Goal: Information Seeking & Learning: Learn about a topic

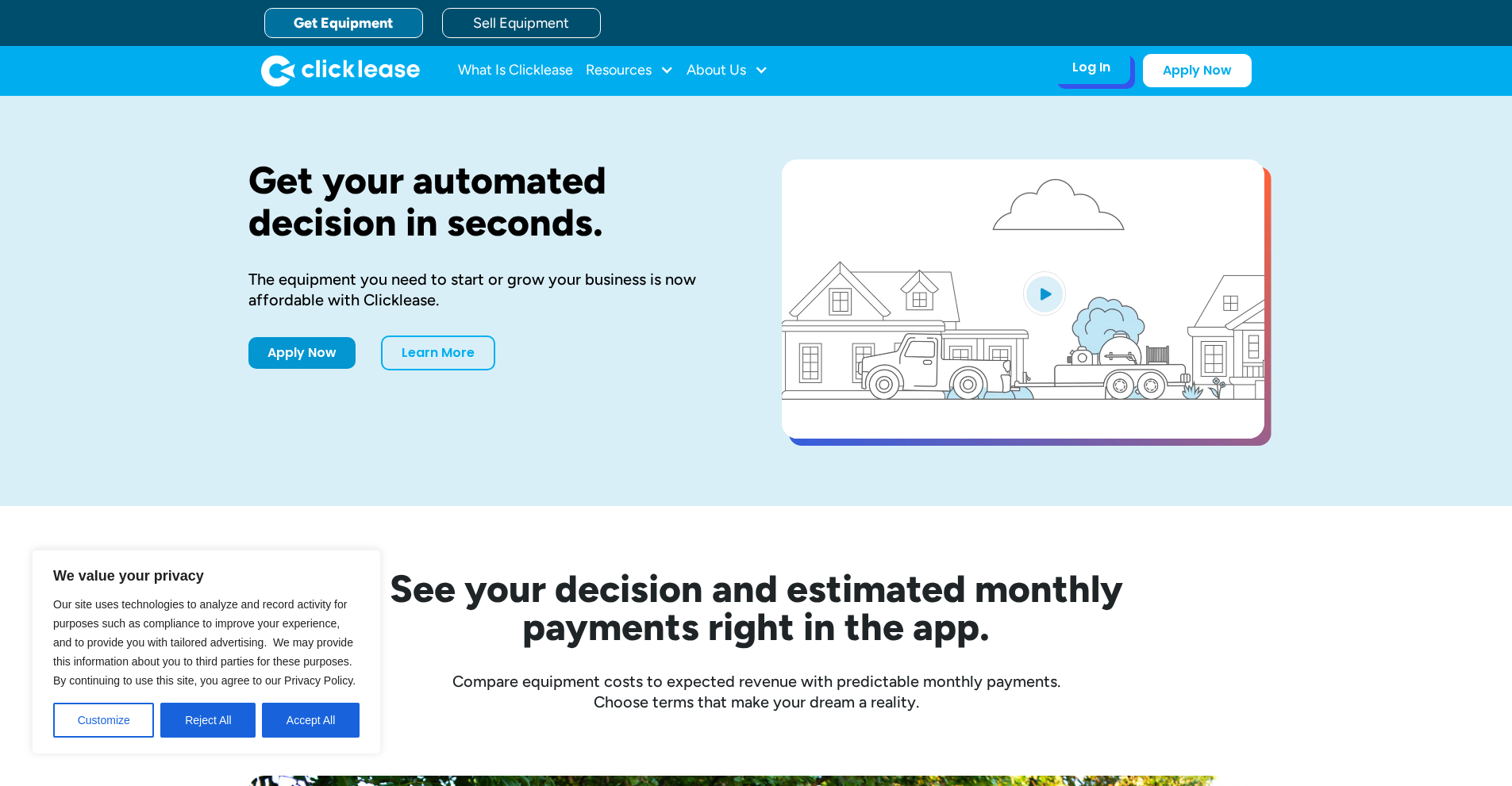
click at [1088, 68] on div "Log In" at bounding box center [1091, 67] width 38 height 16
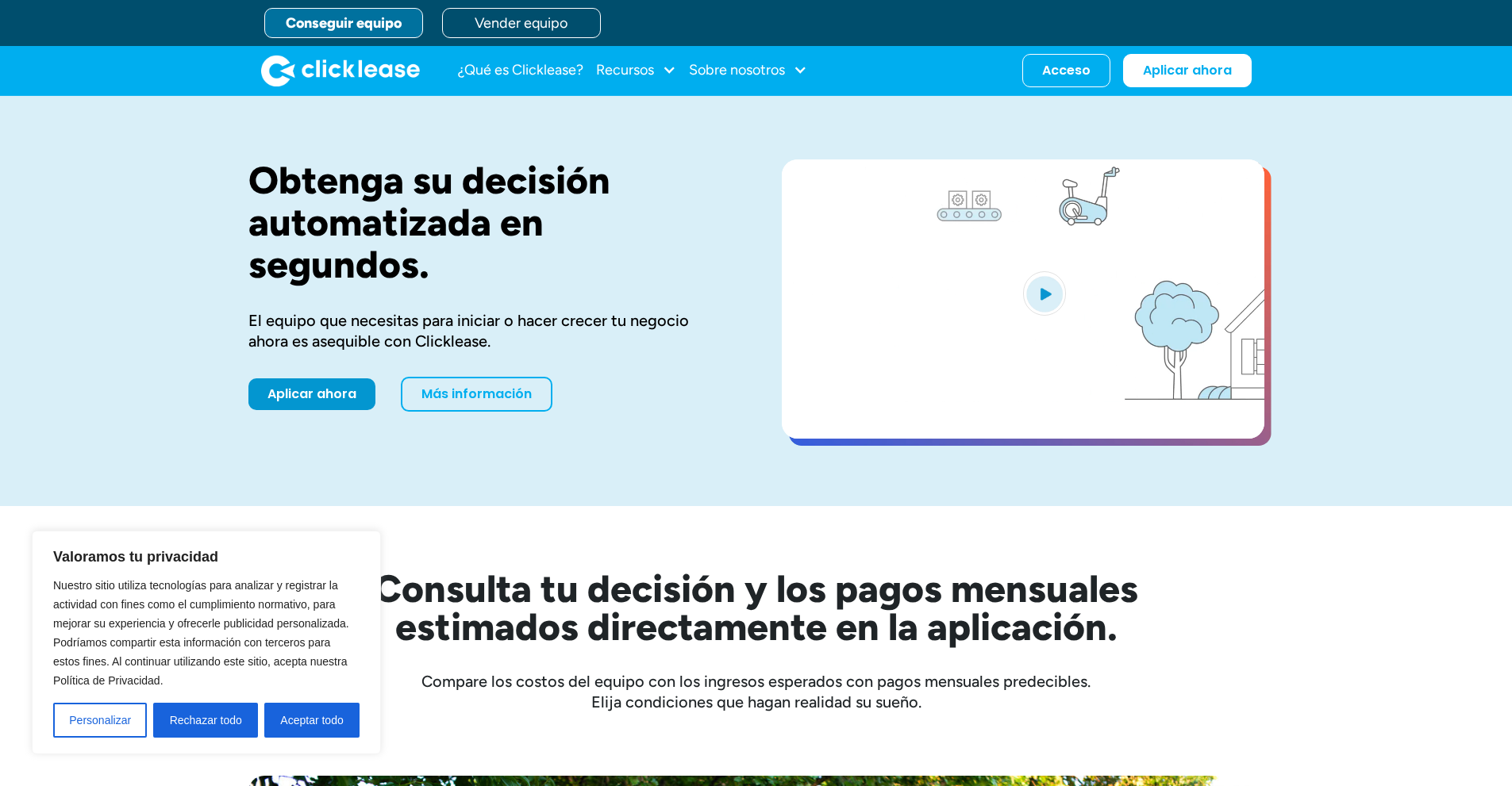
click at [1332, 167] on div "Obtenga su decisión automatizada en segundos. El equipo que necesitas para inic…" at bounding box center [756, 300] width 1512 height 410
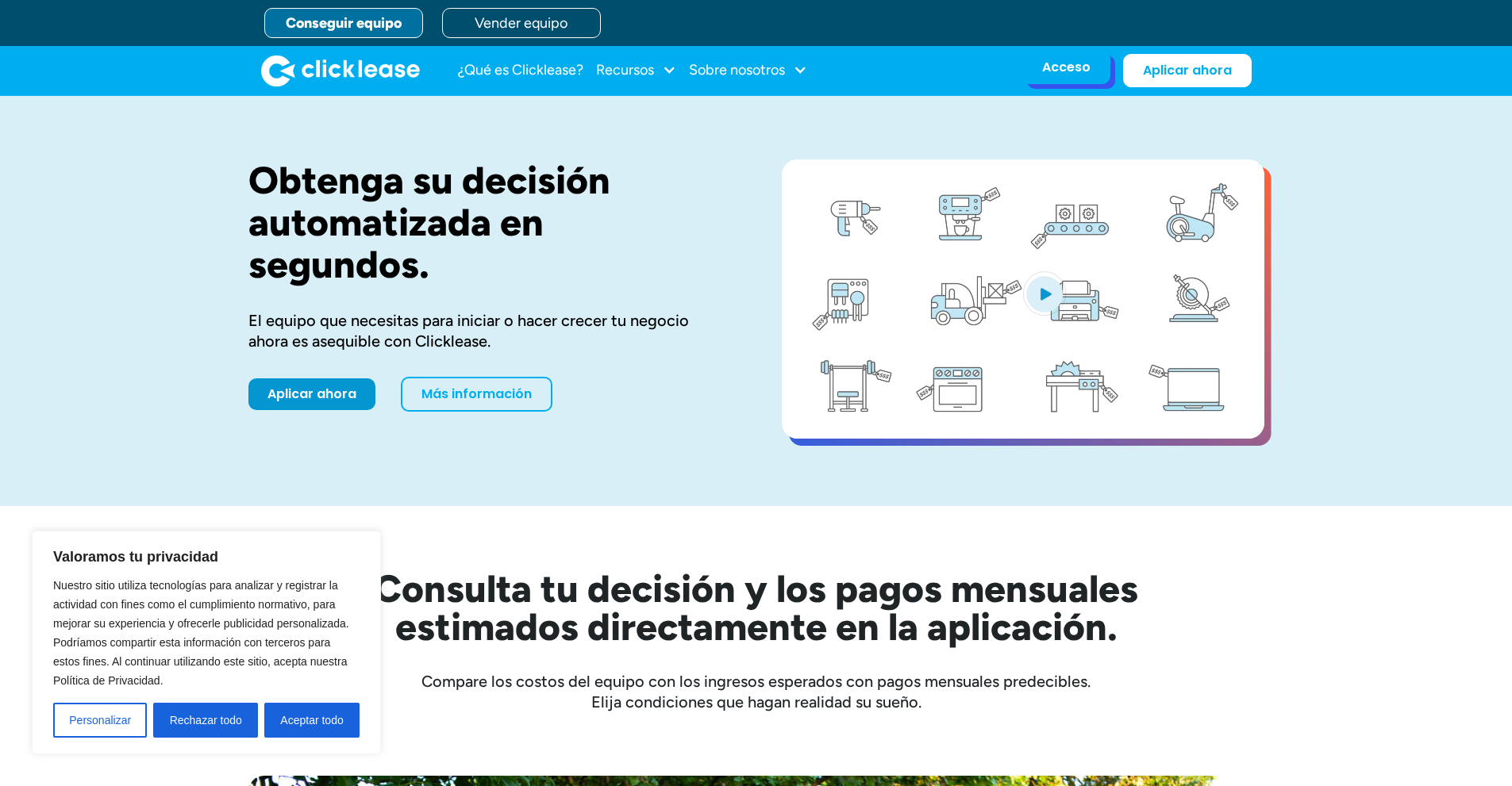
click at [1053, 64] on font "Acceso" at bounding box center [1066, 67] width 48 height 18
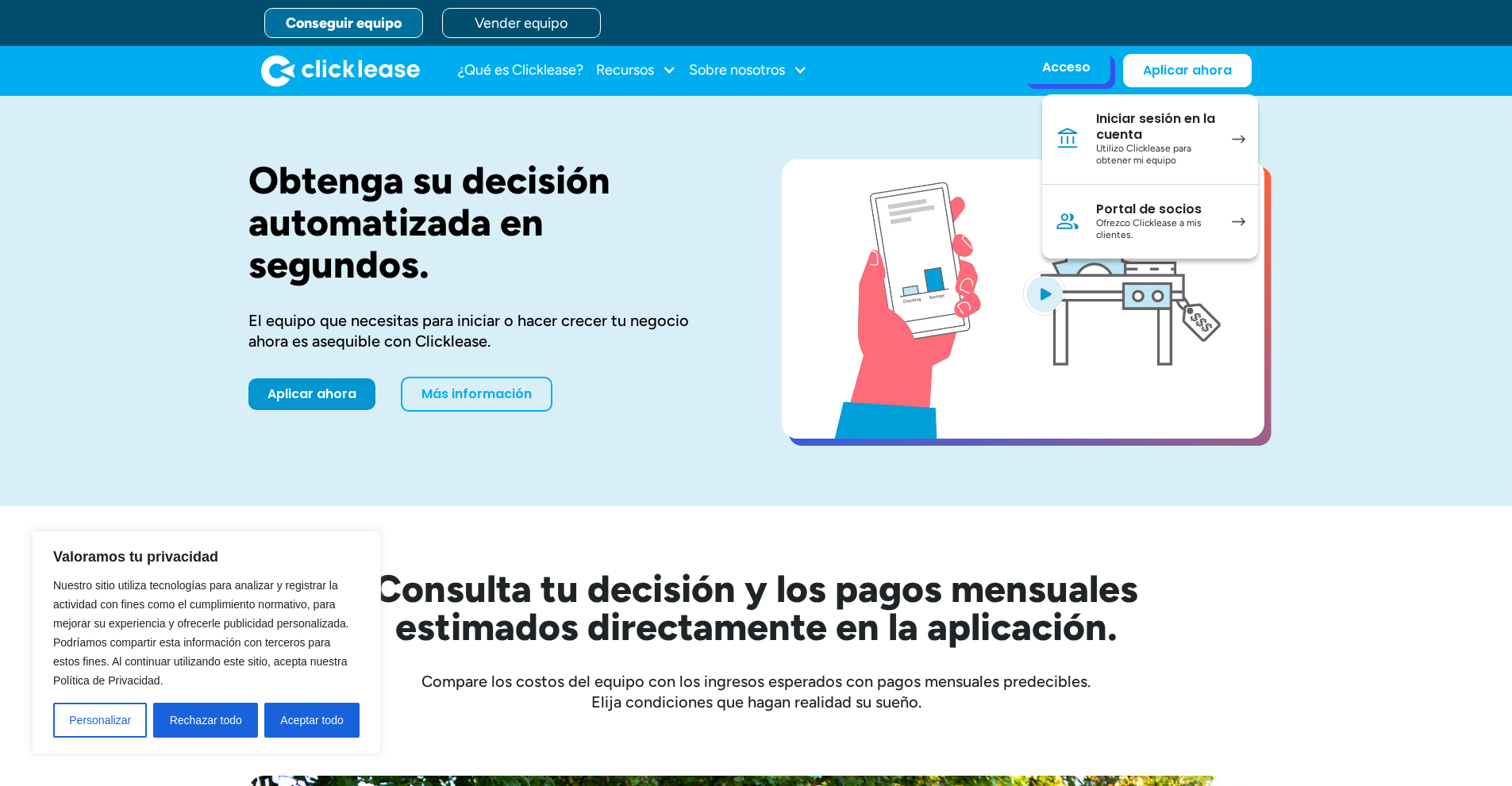
click at [1185, 222] on font "Ofrezco Clicklease a mis clientes." at bounding box center [1149, 229] width 106 height 24
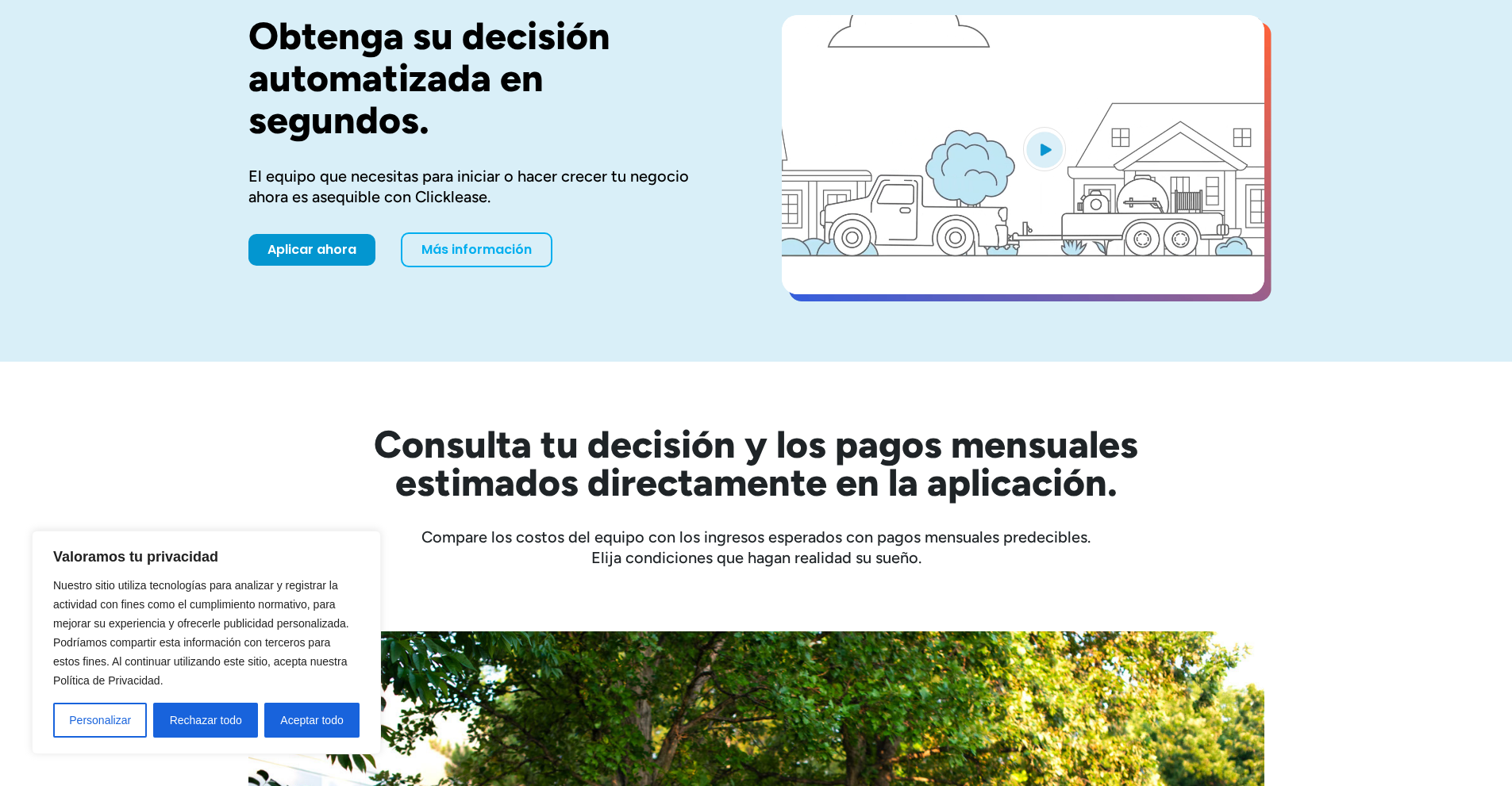
scroll to position [159, 0]
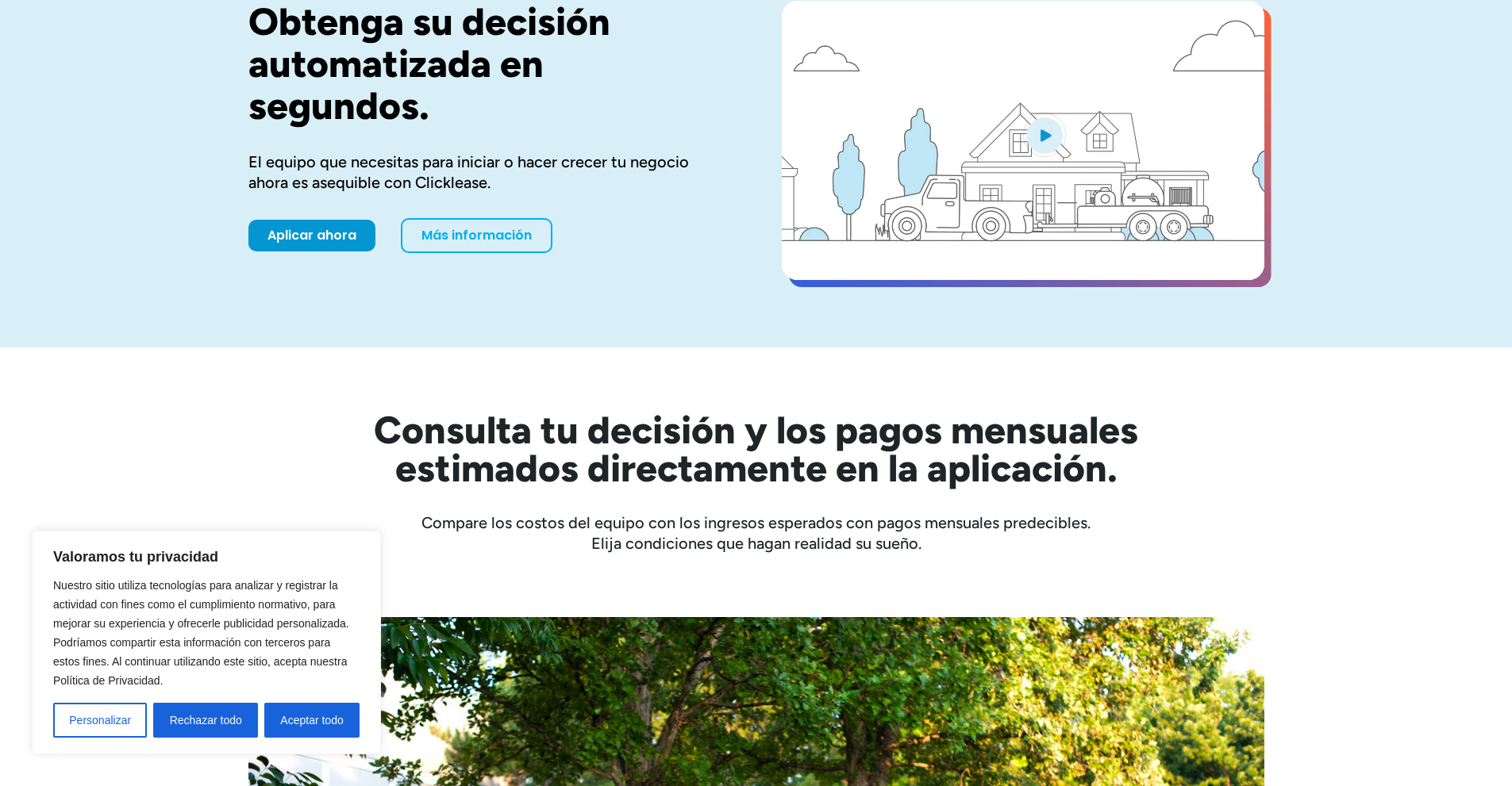
click at [361, 700] on div "Valoramos tu privacidad Nuestro sitio utiliza tecnologías para analizar y regis…" at bounding box center [206, 643] width 349 height 224
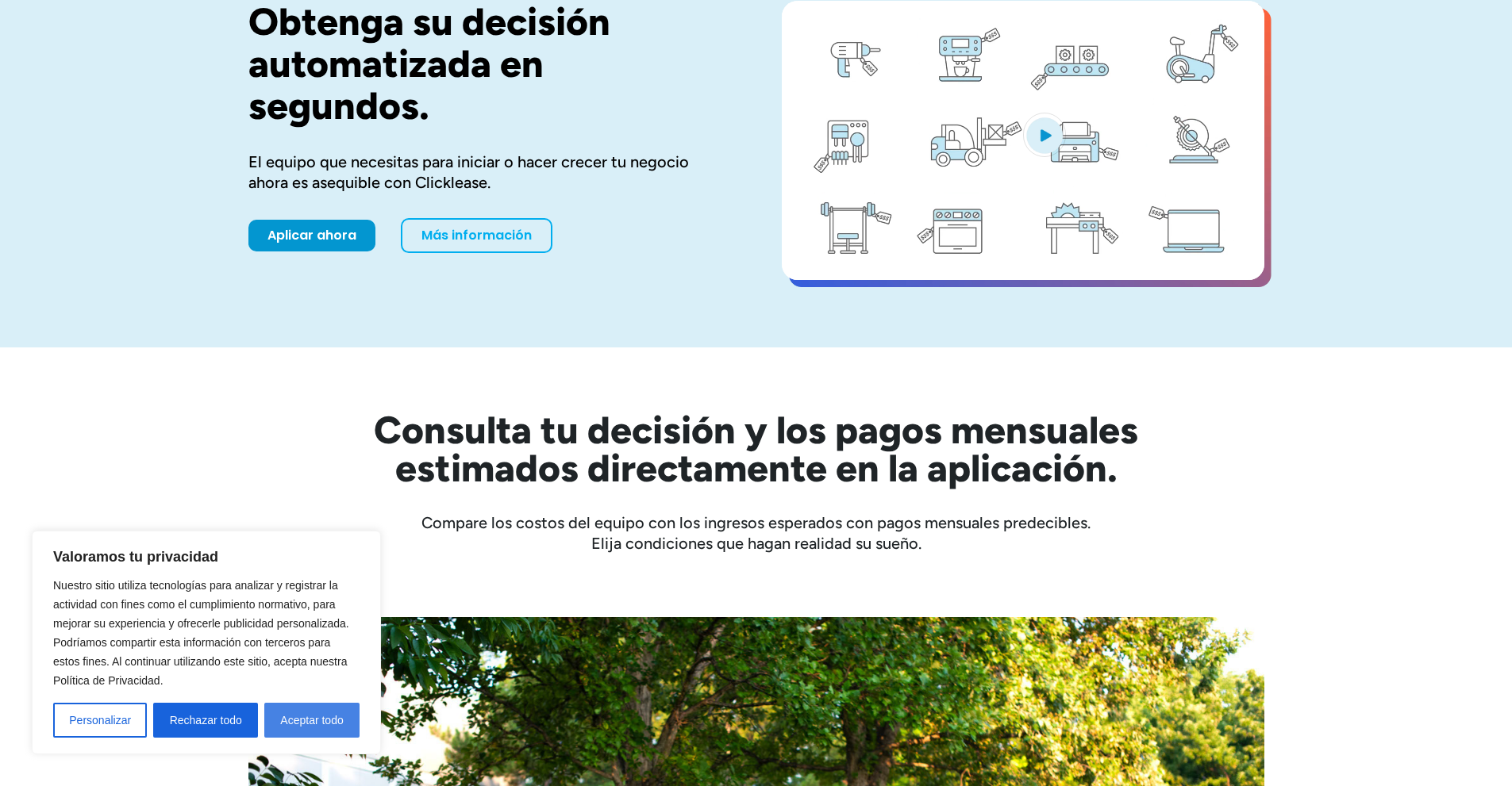
click at [297, 725] on font "Aceptar todo" at bounding box center [311, 720] width 63 height 13
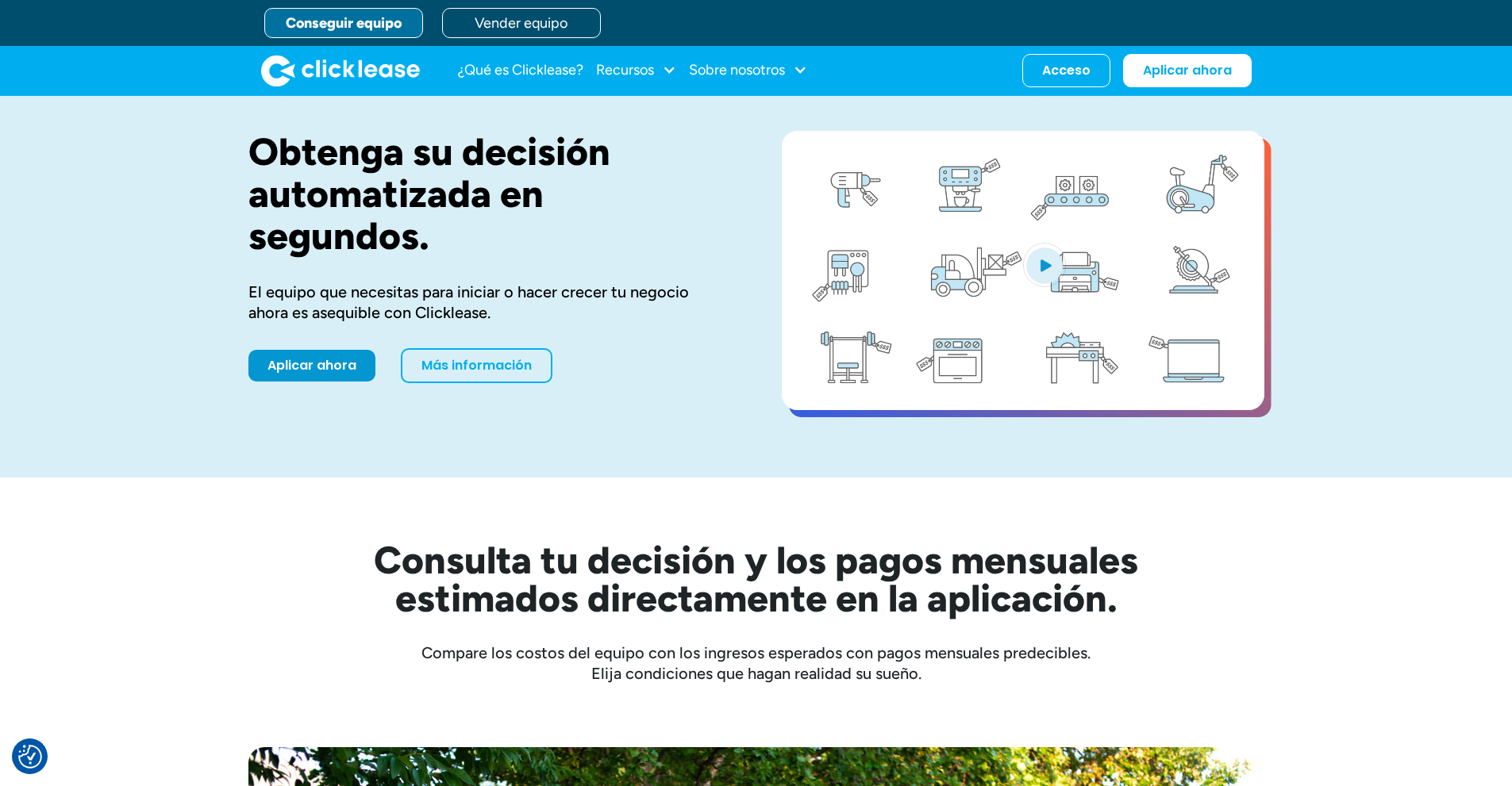
scroll to position [0, 0]
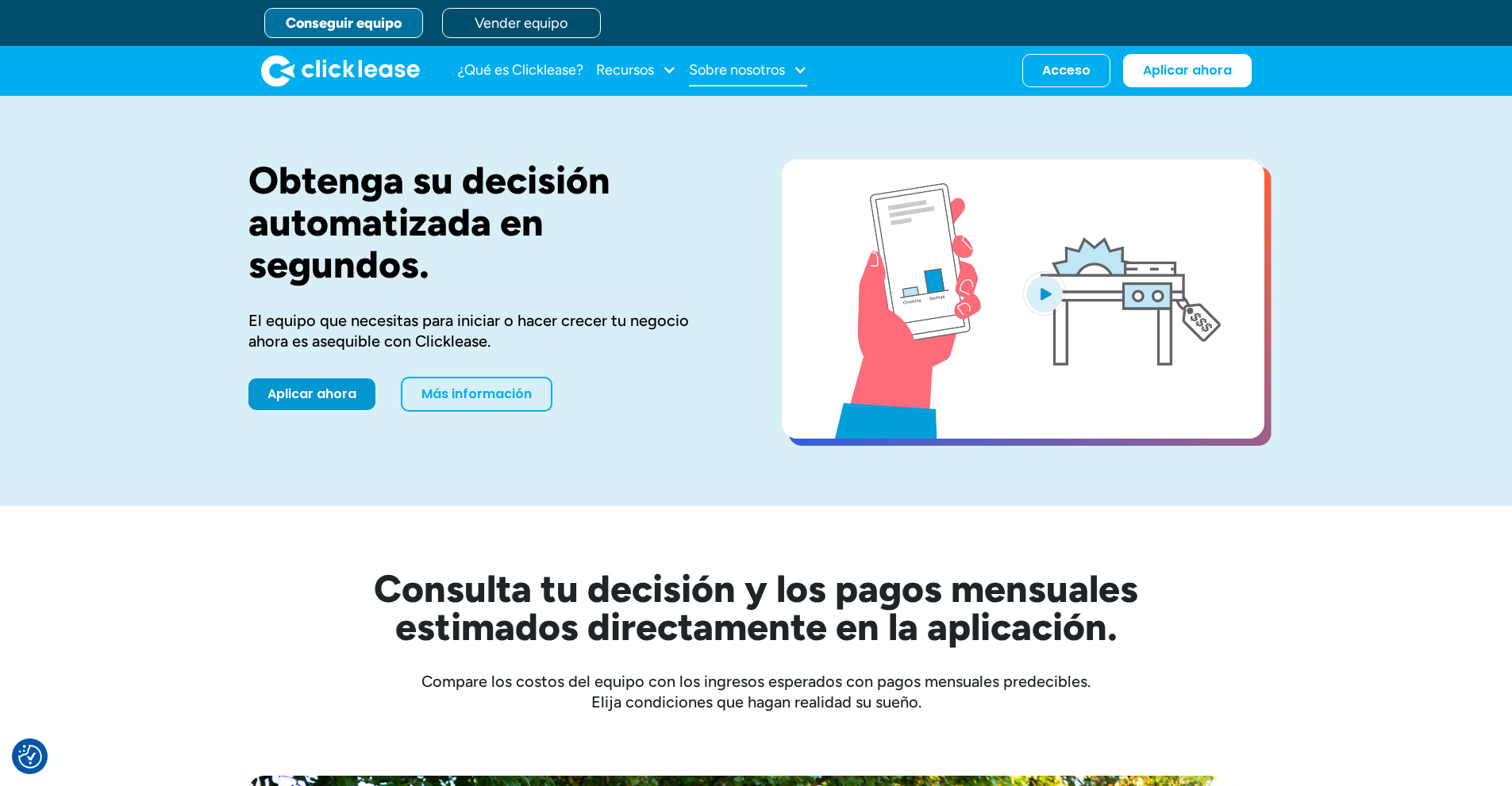
click at [797, 69] on div at bounding box center [800, 70] width 15 height 15
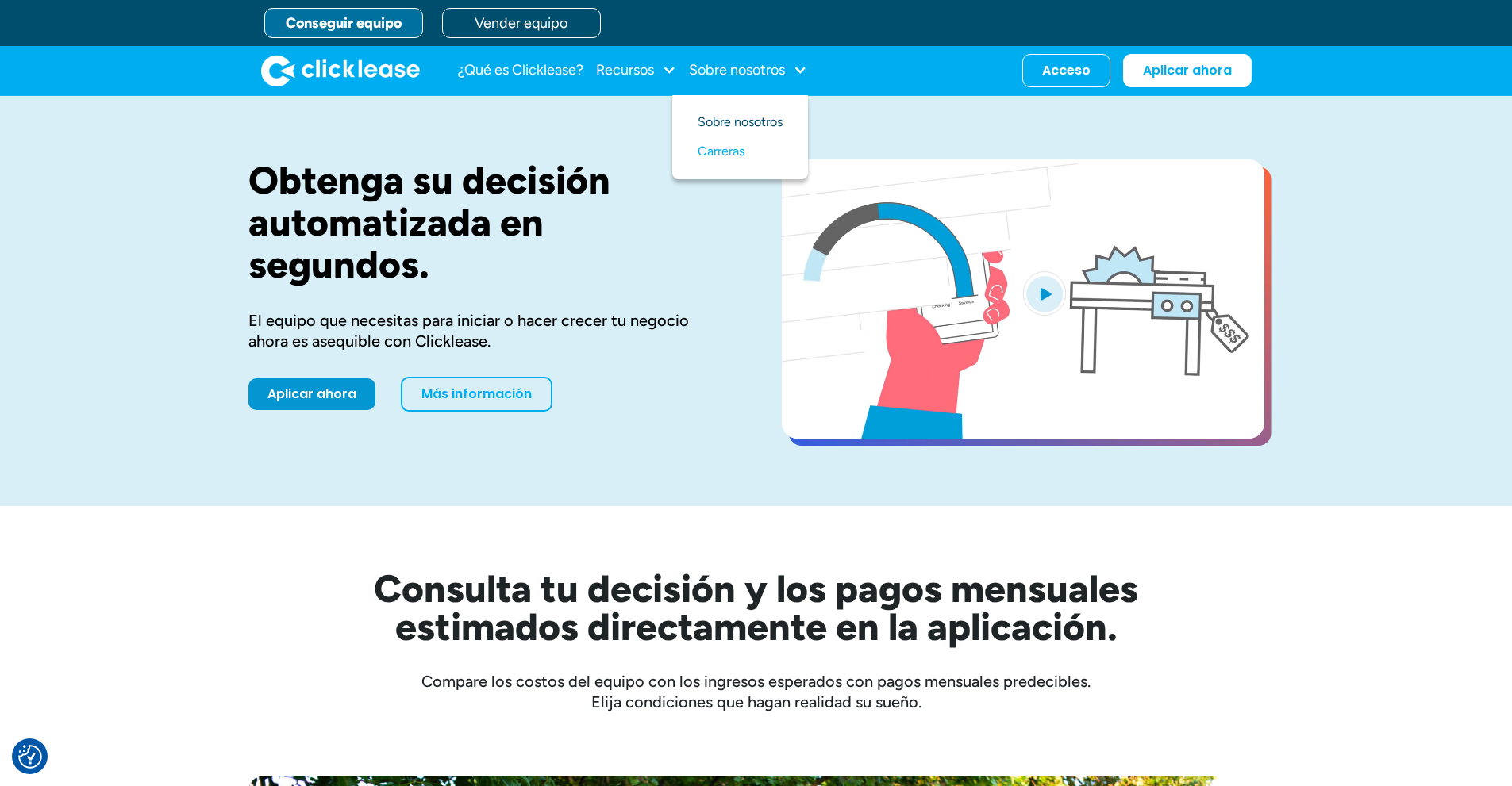
click at [750, 121] on font "Sobre nosotros" at bounding box center [740, 121] width 85 height 16
